Goal: Find contact information: Find contact information

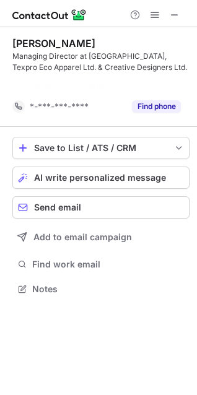
scroll to position [261, 197]
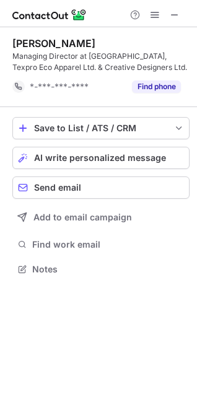
click at [180, 24] on div at bounding box center [98, 13] width 197 height 27
click at [180, 20] on button at bounding box center [174, 14] width 15 height 15
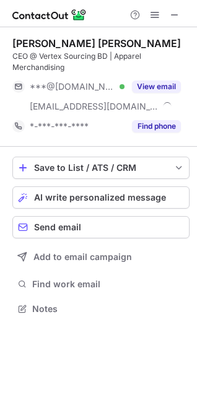
scroll to position [300, 197]
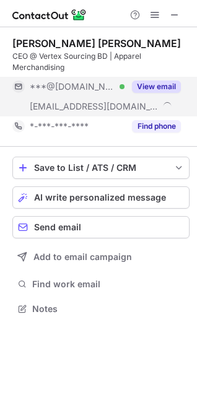
click at [151, 90] on button "View email" at bounding box center [156, 87] width 49 height 12
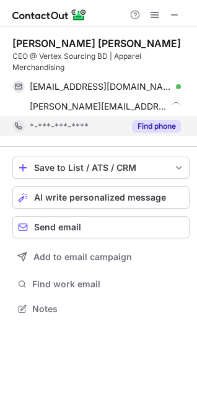
click at [145, 125] on button "Find phone" at bounding box center [156, 126] width 49 height 12
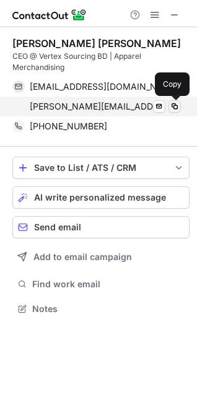
click at [172, 106] on span at bounding box center [175, 107] width 10 height 10
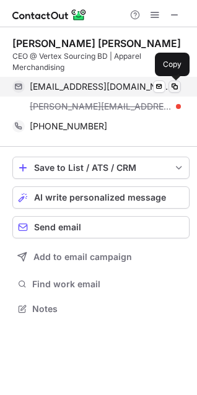
click at [173, 84] on span at bounding box center [175, 87] width 10 height 10
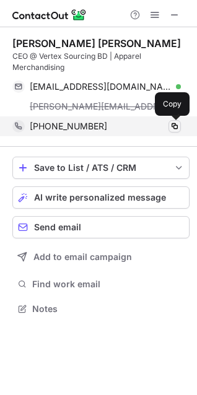
click at [177, 125] on span at bounding box center [175, 126] width 10 height 10
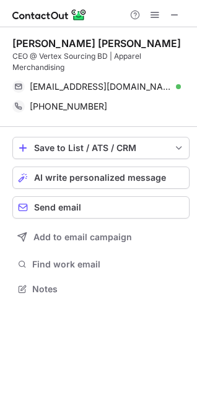
scroll to position [281, 197]
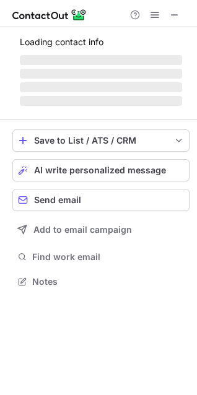
scroll to position [281, 197]
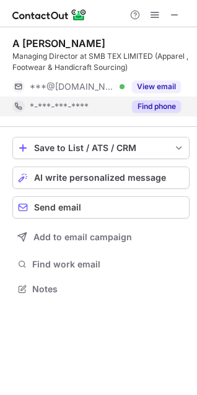
click at [141, 110] on button "Find phone" at bounding box center [156, 106] width 49 height 12
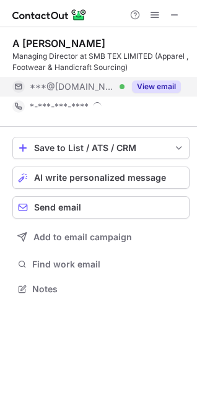
click at [149, 79] on div "View email" at bounding box center [153, 87] width 56 height 20
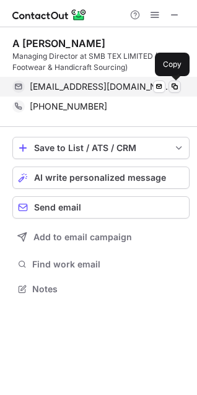
click at [177, 84] on span at bounding box center [175, 87] width 10 height 10
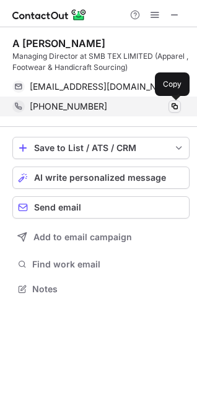
click at [169, 107] on button at bounding box center [175, 106] width 12 height 12
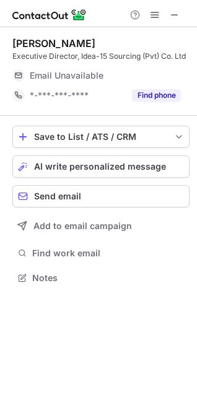
scroll to position [269, 197]
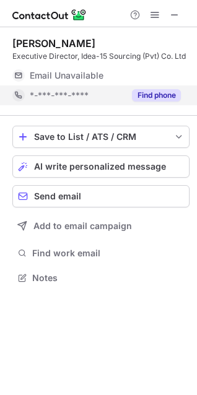
click at [143, 101] on button "Find phone" at bounding box center [156, 95] width 49 height 12
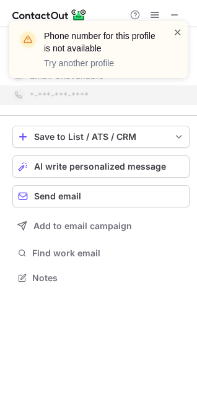
click at [178, 33] on span at bounding box center [178, 32] width 10 height 12
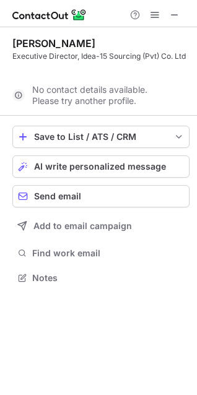
scroll to position [250, 197]
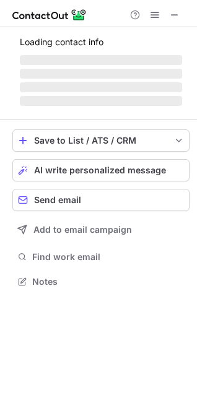
scroll to position [300, 197]
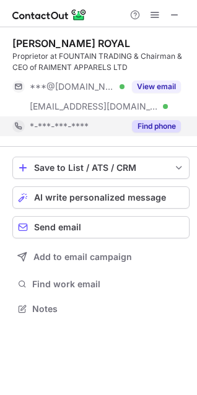
click at [158, 121] on button "Find phone" at bounding box center [156, 126] width 49 height 12
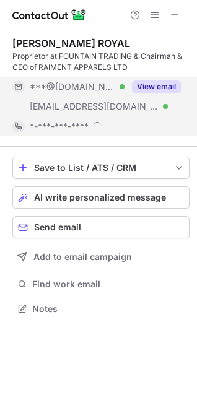
click at [159, 81] on button "View email" at bounding box center [156, 87] width 49 height 12
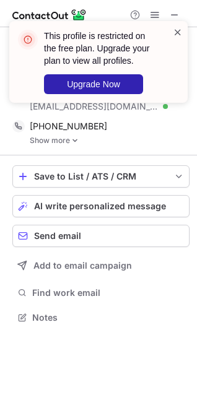
click at [181, 33] on span at bounding box center [178, 32] width 10 height 12
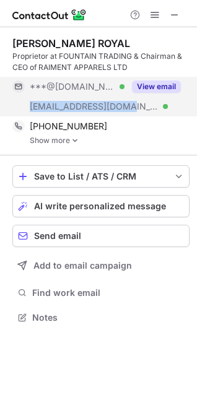
drag, startPoint x: 126, startPoint y: 108, endPoint x: 17, endPoint y: 107, distance: 108.4
click at [17, 107] on div "***@raimentgroup.com Verified" at bounding box center [68, 107] width 112 height 20
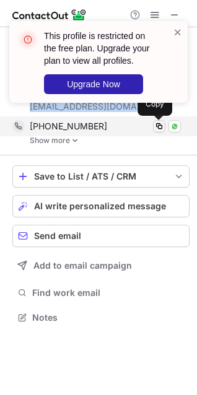
click at [163, 127] on span at bounding box center [159, 126] width 10 height 10
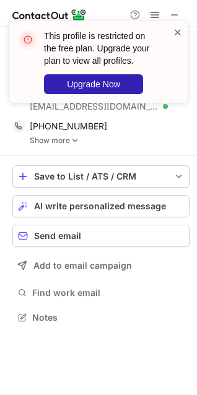
click at [174, 33] on span at bounding box center [178, 32] width 10 height 12
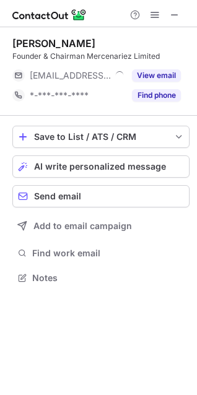
scroll to position [269, 197]
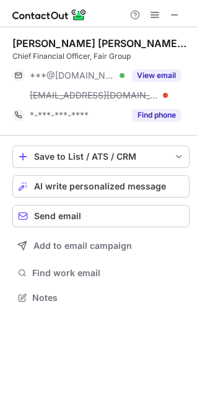
scroll to position [289, 197]
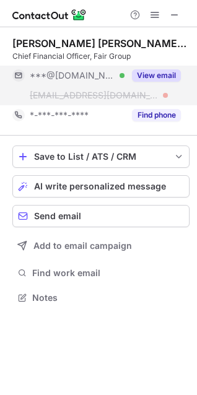
click at [173, 81] on button "View email" at bounding box center [156, 75] width 49 height 12
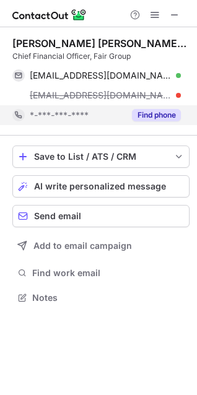
click at [152, 114] on button "Find phone" at bounding box center [156, 115] width 49 height 12
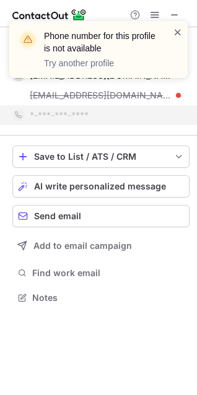
click at [173, 30] on span at bounding box center [178, 32] width 10 height 12
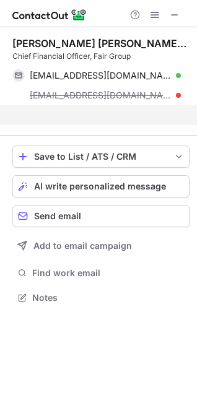
scroll to position [269, 197]
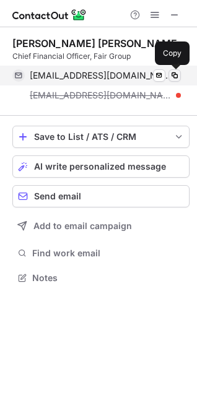
click at [172, 77] on span at bounding box center [175, 76] width 10 height 10
